Goal: Transaction & Acquisition: Obtain resource

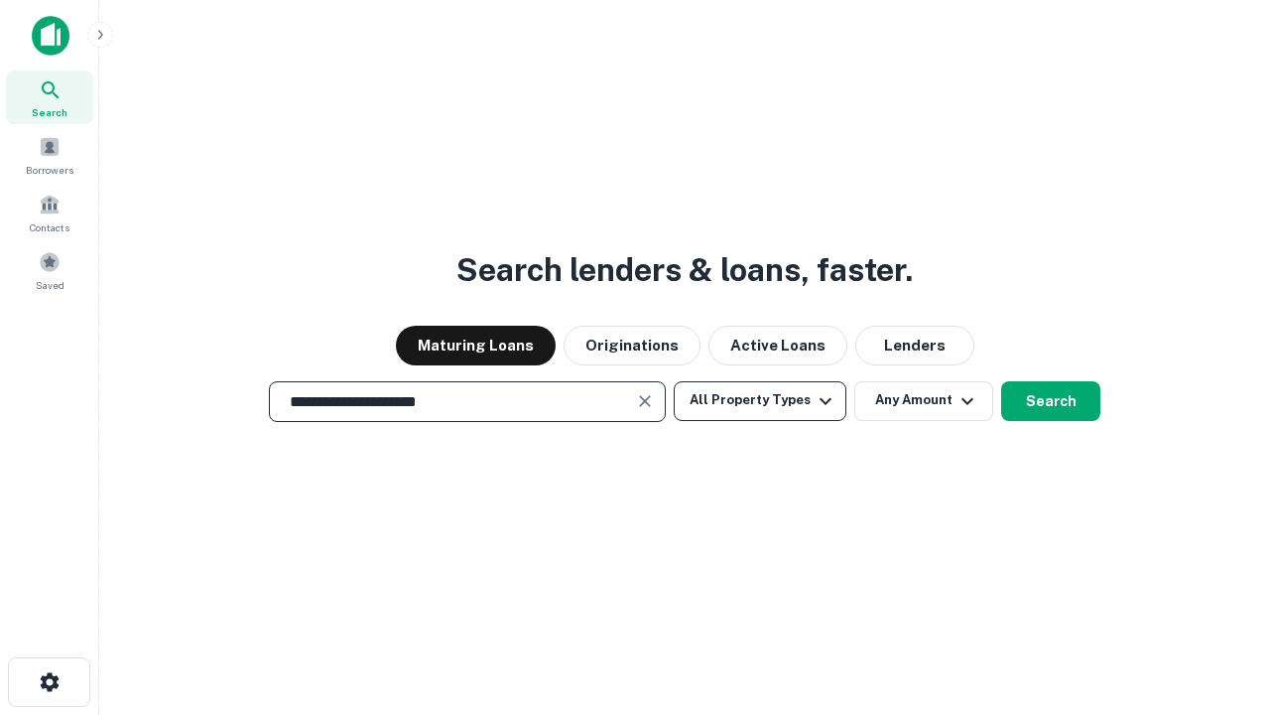
type input "**********"
click at [760, 400] on button "All Property Types" at bounding box center [760, 401] width 173 height 40
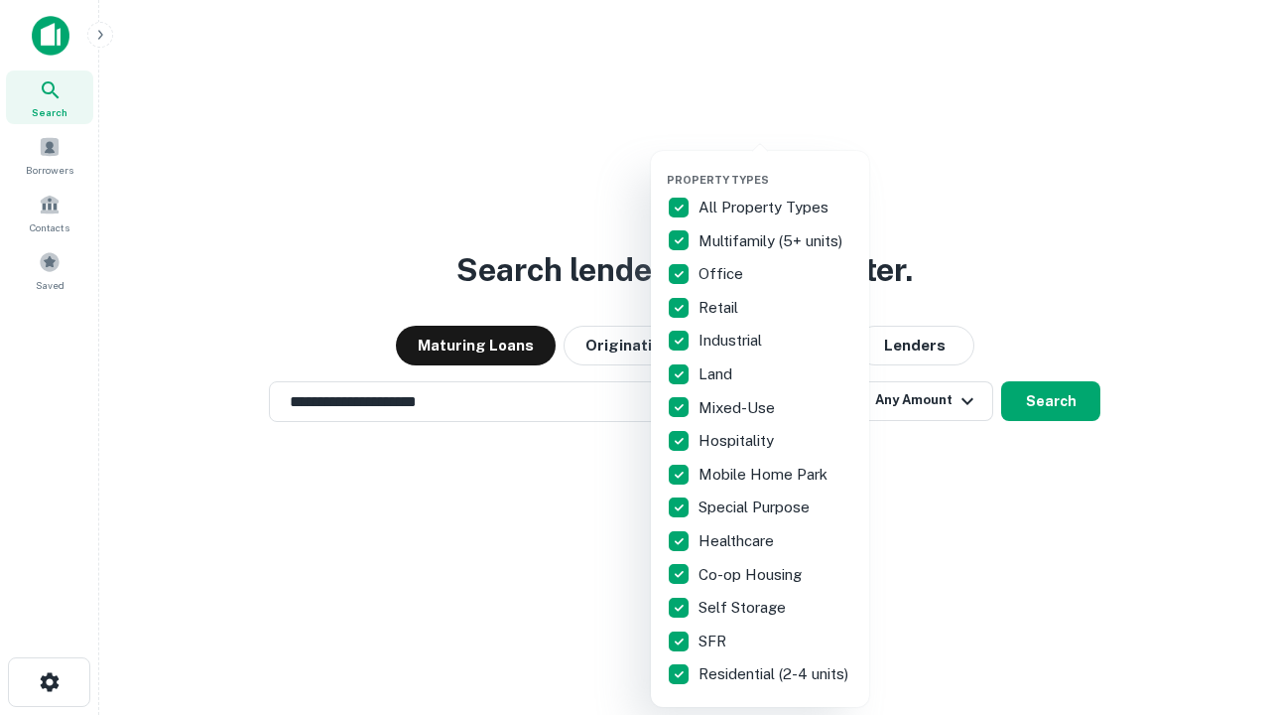
click at [776, 167] on button "button" at bounding box center [776, 167] width 218 height 1
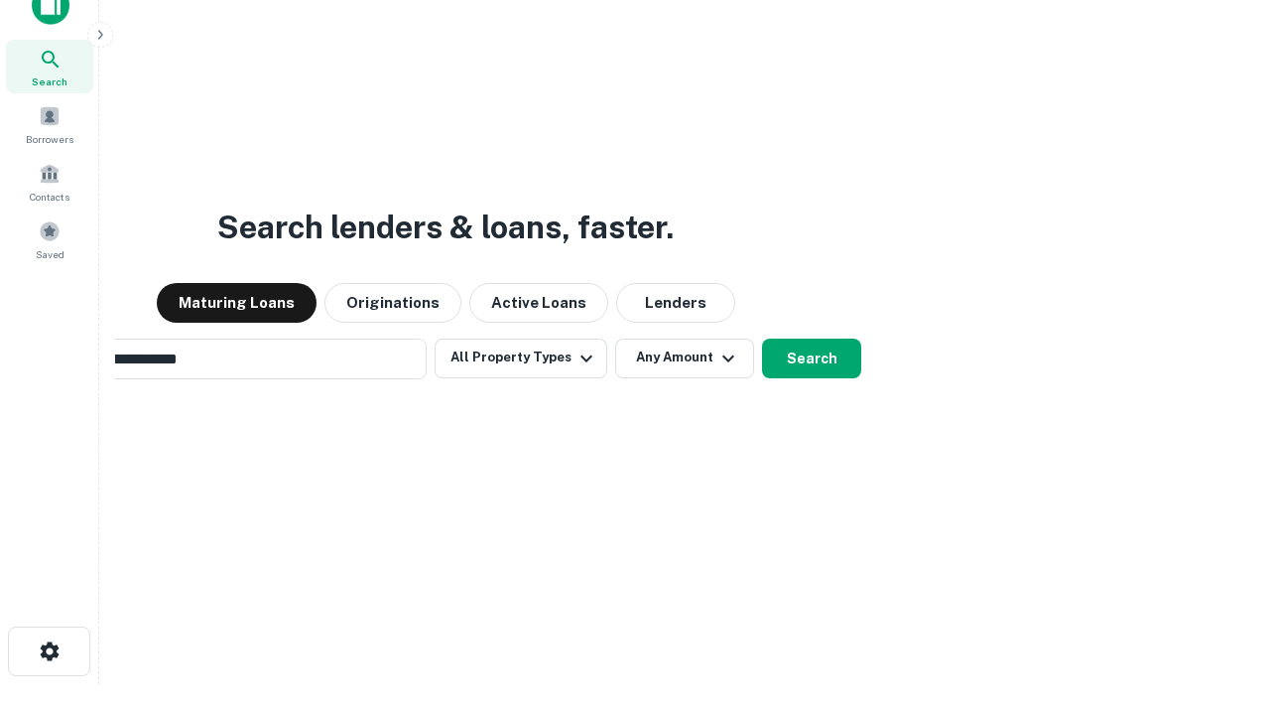
scroll to position [32, 0]
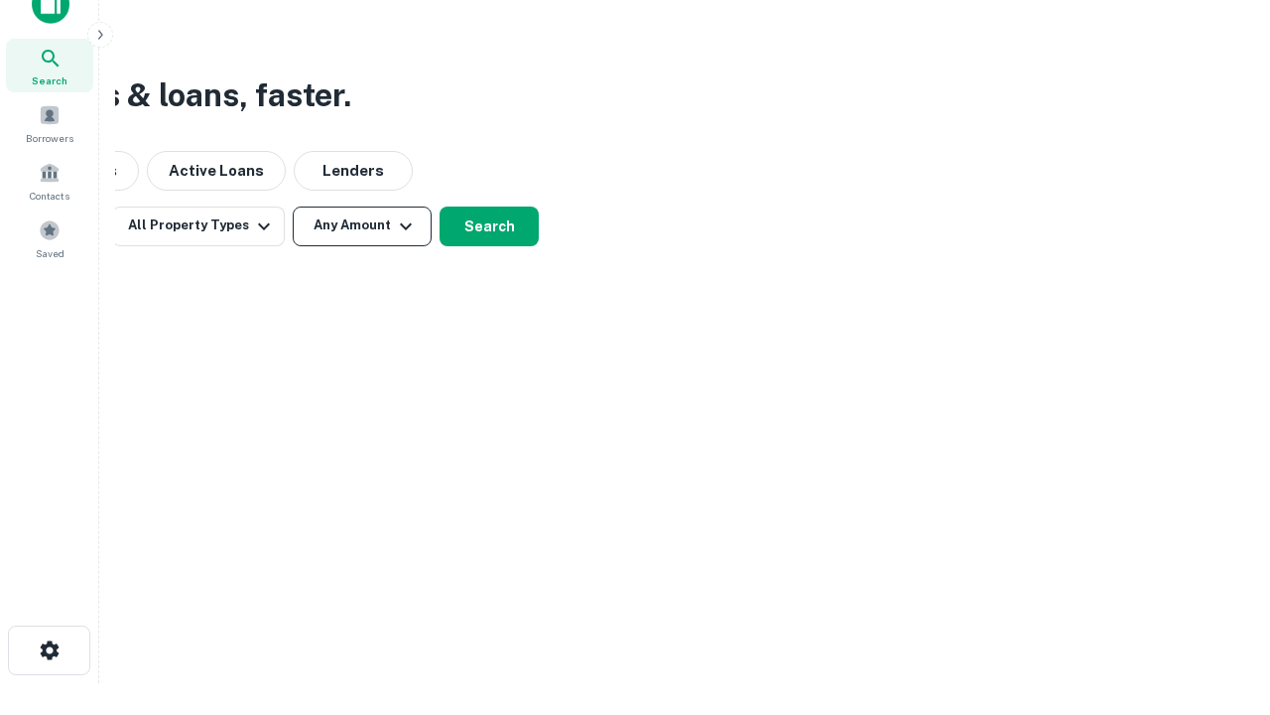
click at [362, 225] on button "Any Amount" at bounding box center [362, 226] width 139 height 40
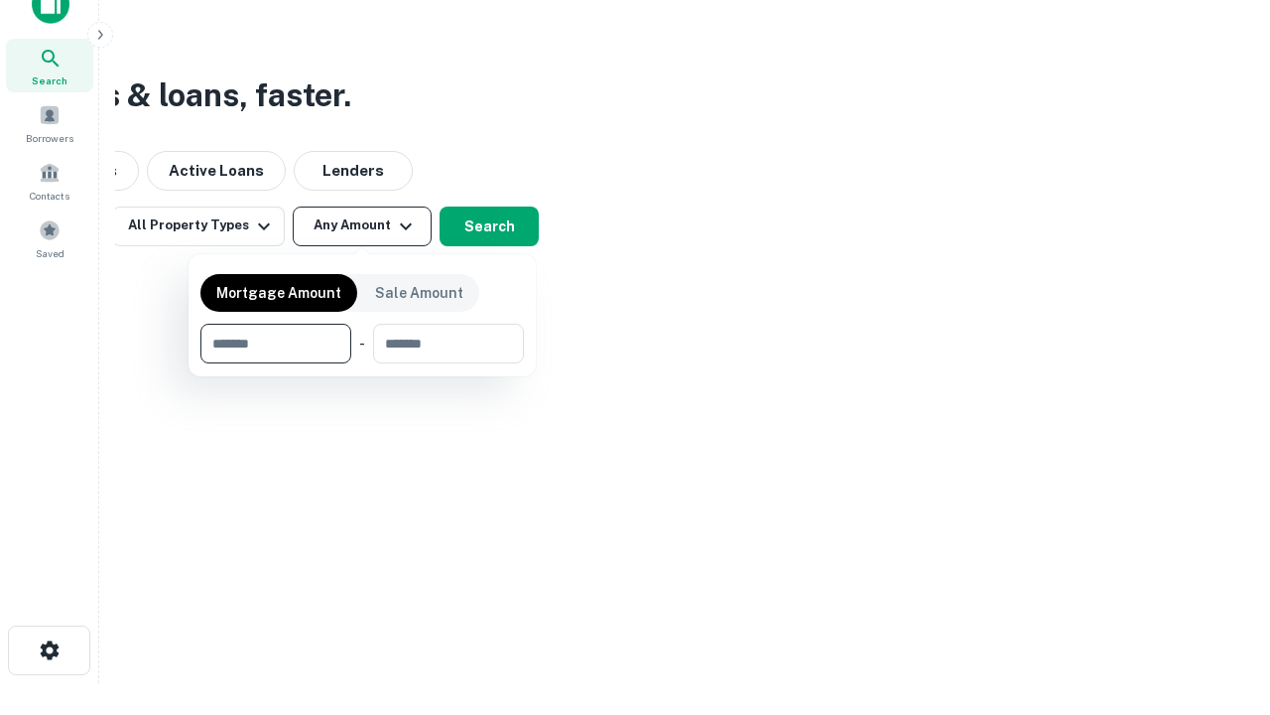
type input "*******"
click at [362, 363] on button "button" at bounding box center [362, 363] width 324 height 1
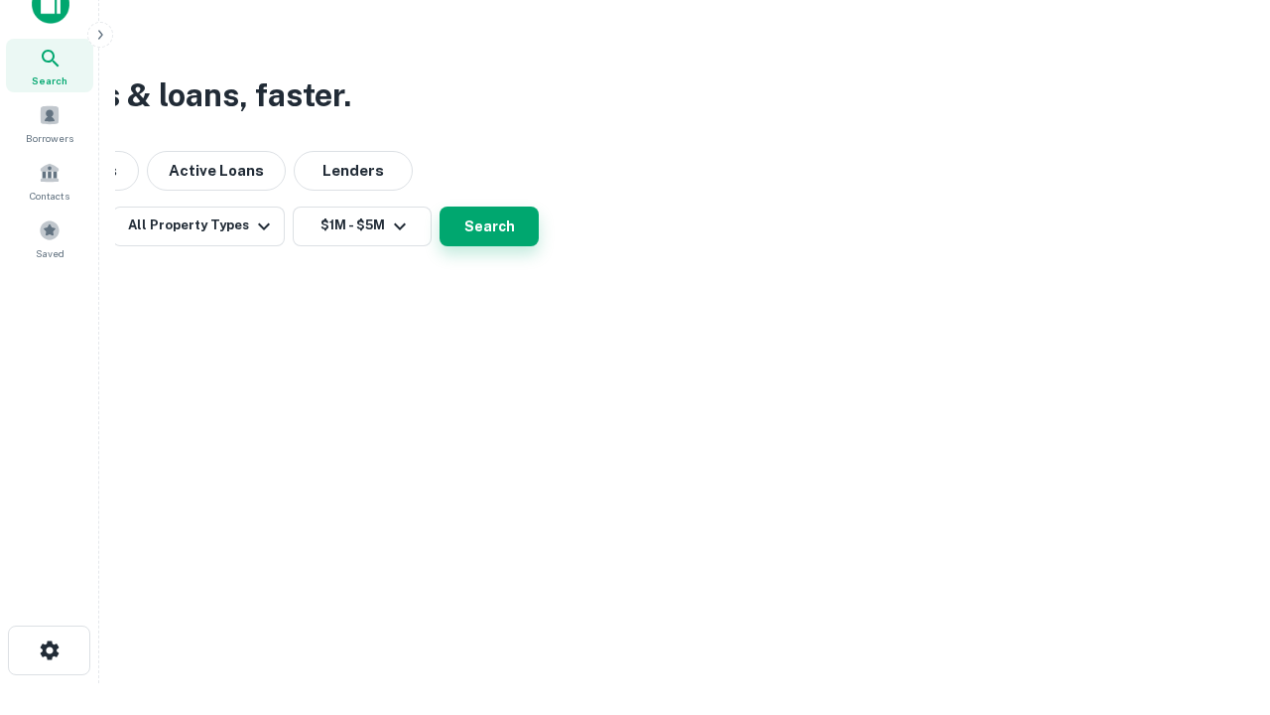
click at [539, 246] on button "Search" at bounding box center [489, 226] width 99 height 40
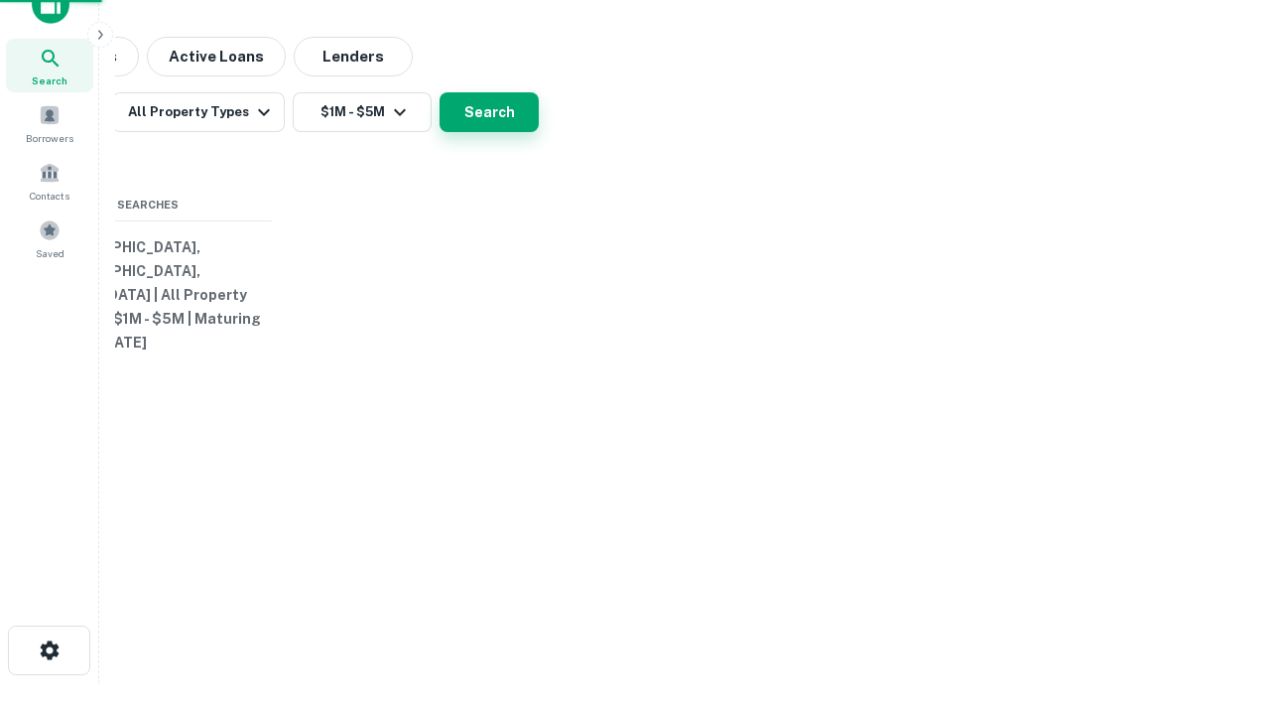
scroll to position [31, 0]
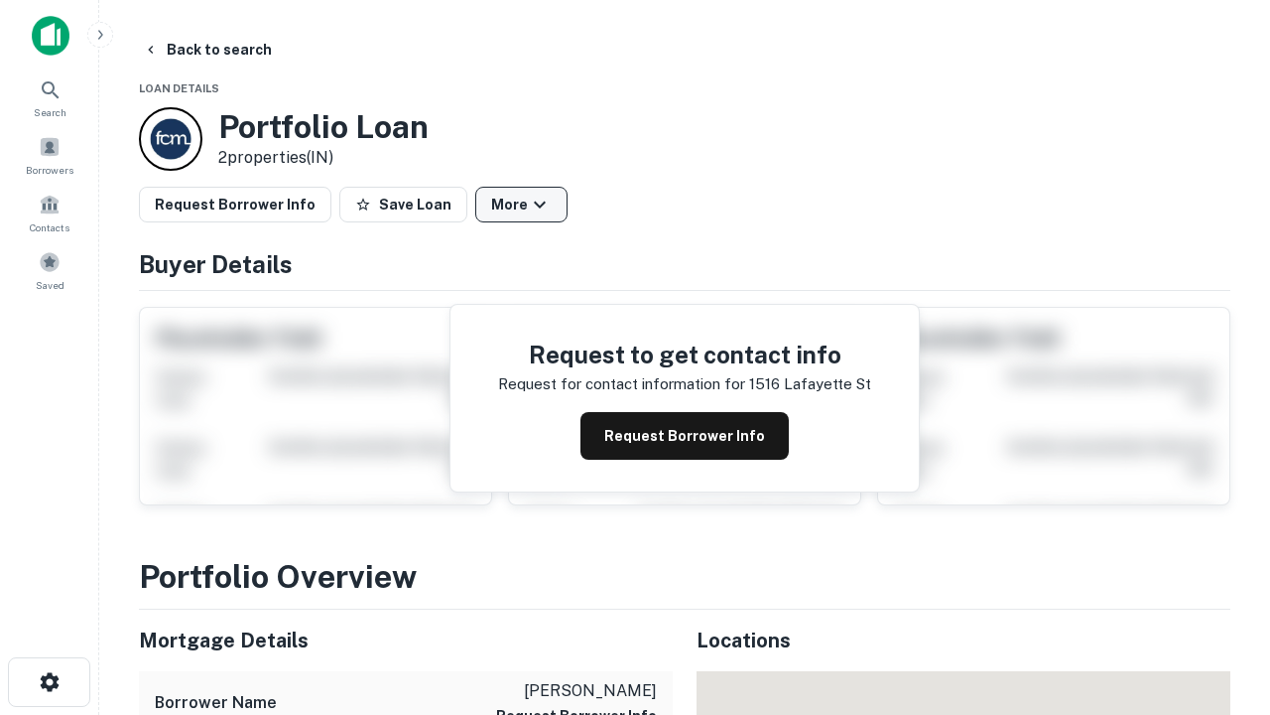
click at [521, 204] on button "More" at bounding box center [521, 205] width 92 height 36
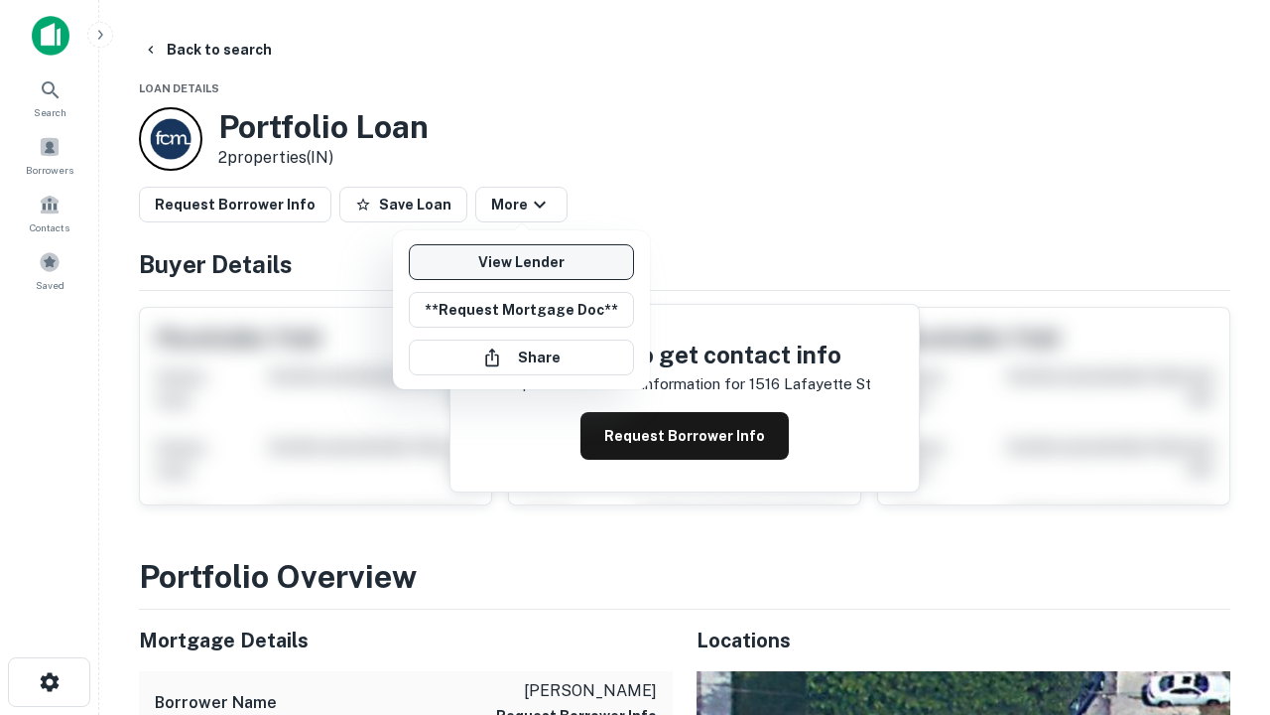
click at [521, 262] on link "View Lender" at bounding box center [521, 262] width 225 height 36
